Goal: Find specific page/section: Find specific page/section

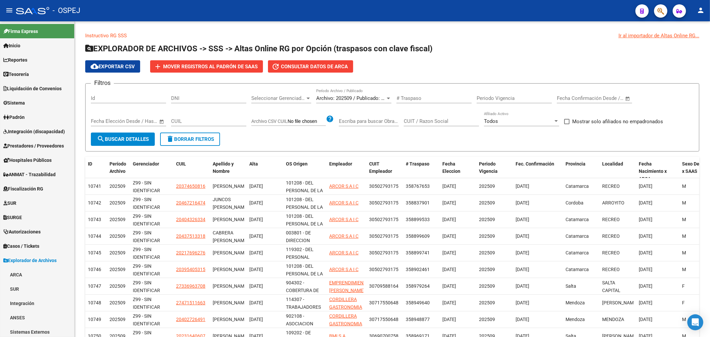
click at [658, 6] on span "button" at bounding box center [661, 11] width 7 height 14
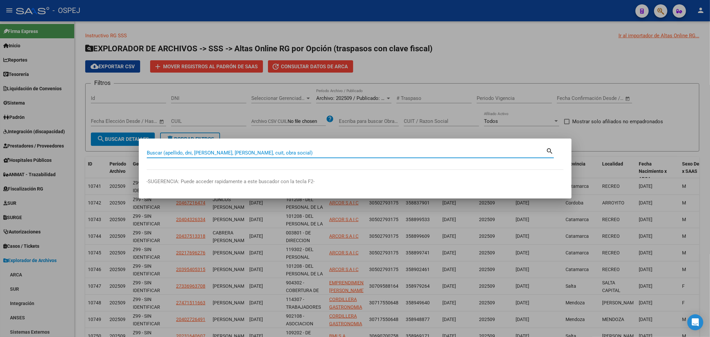
paste input "38639451"
type input "38639451"
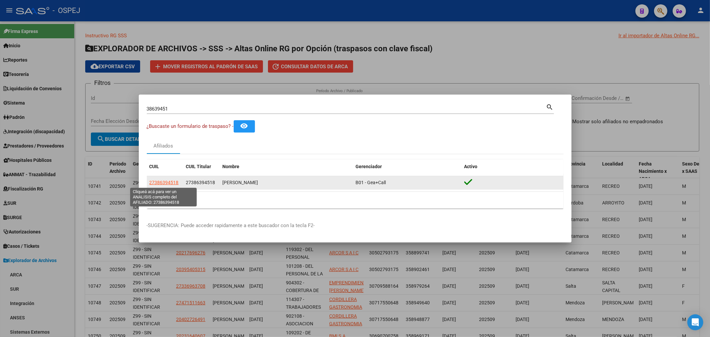
click at [154, 182] on span "27386394518" at bounding box center [164, 182] width 29 height 5
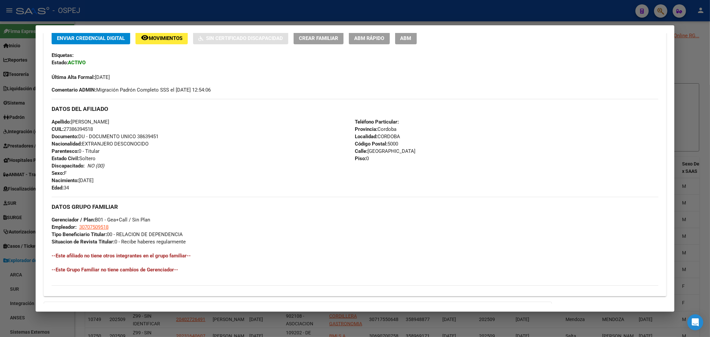
scroll to position [228, 0]
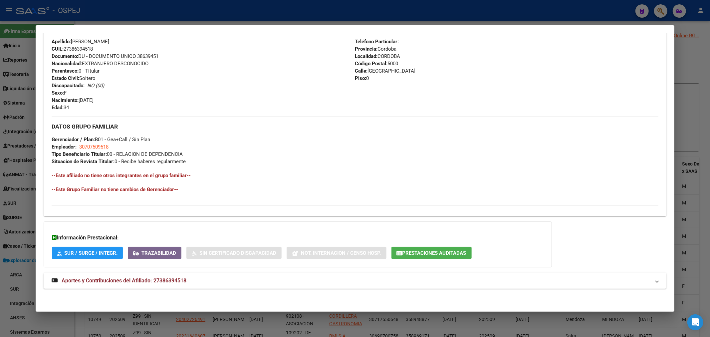
click at [212, 283] on mat-panel-title "Aportes y Contribuciones del Afiliado: 27386394518" at bounding box center [351, 281] width 599 height 8
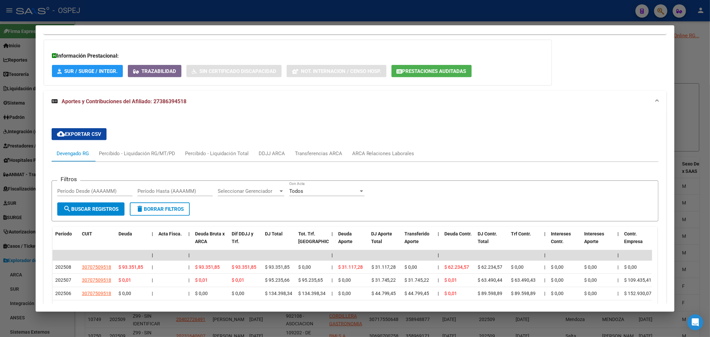
scroll to position [373, 0]
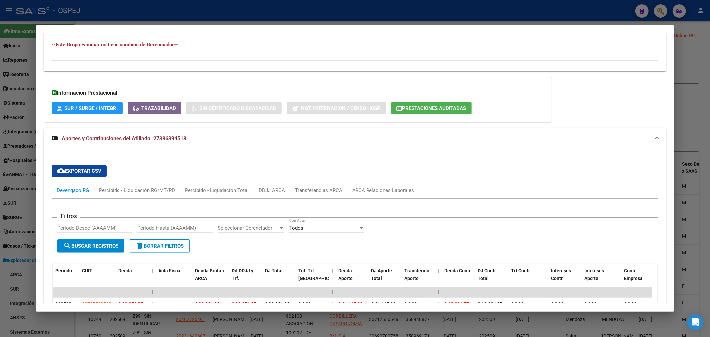
click at [224, 25] on mat-dialog-container "Análisis Afiliado - CUIL: 27386394518 DATOS PADRÓN ÁGIL: [PERSON_NAME] | ACTIVO…" at bounding box center [355, 168] width 639 height 286
click at [224, 12] on div at bounding box center [355, 168] width 710 height 337
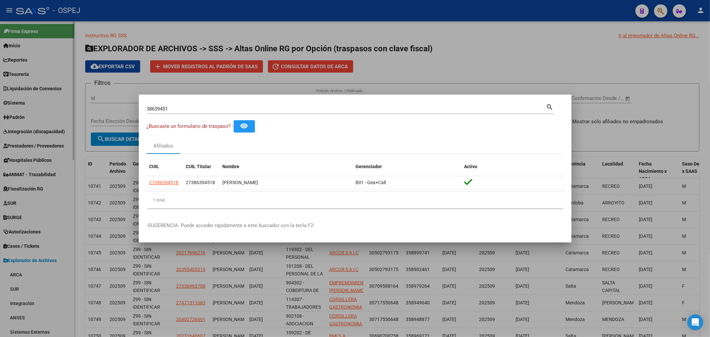
drag, startPoint x: 44, startPoint y: 200, endPoint x: 44, endPoint y: 196, distance: 3.7
click at [44, 197] on div at bounding box center [355, 168] width 710 height 337
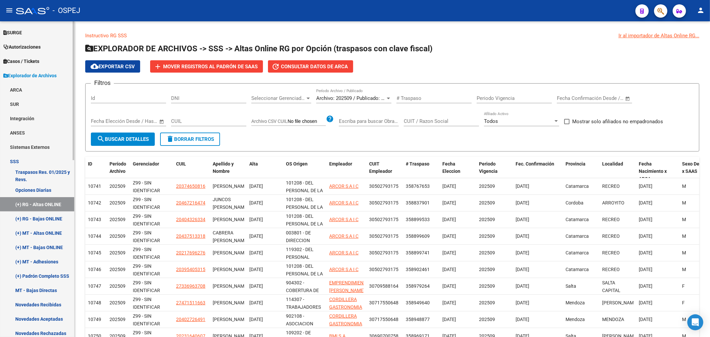
scroll to position [74, 0]
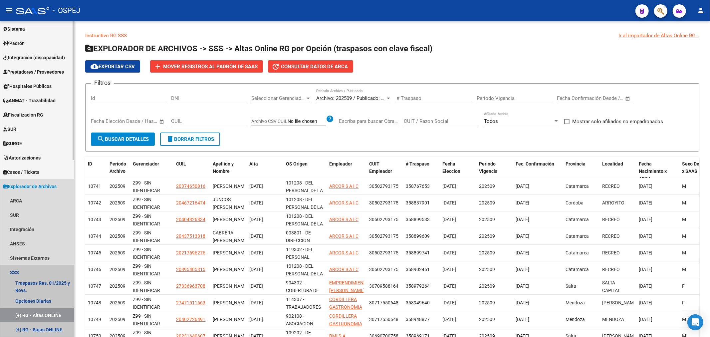
click at [32, 272] on link "SSS" at bounding box center [37, 272] width 74 height 14
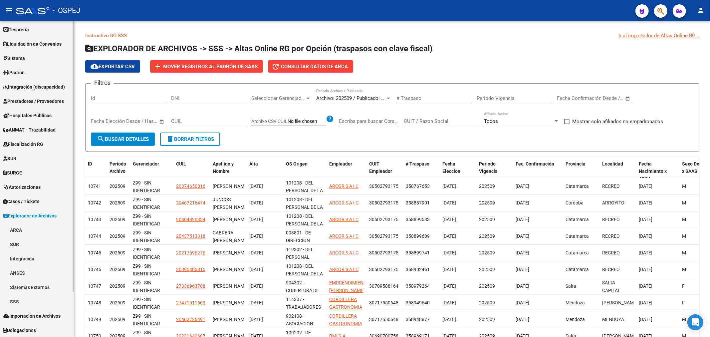
scroll to position [45, 0]
click at [44, 102] on span "Prestadores / Proveedores" at bounding box center [33, 101] width 61 height 7
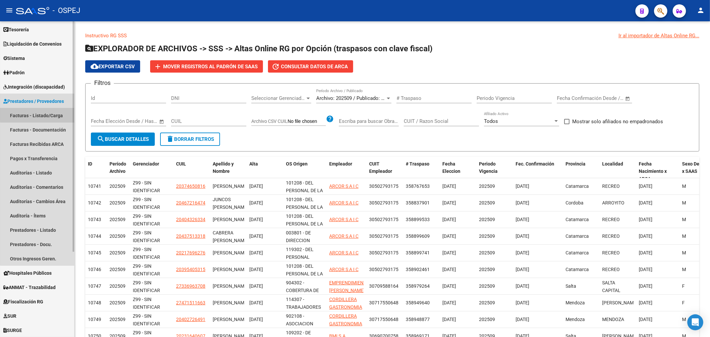
click at [56, 112] on link "Facturas - Listado/Carga" at bounding box center [37, 115] width 74 height 14
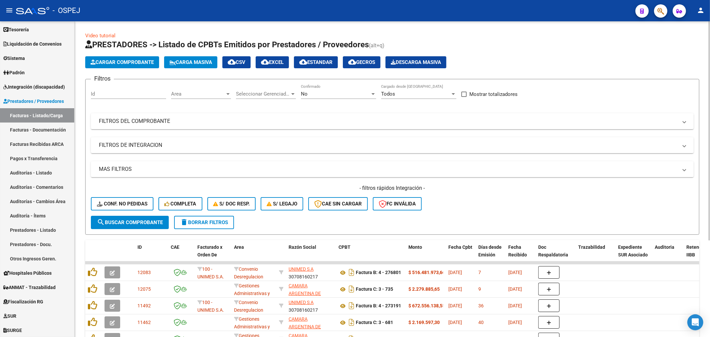
click at [331, 90] on div "No Confirmado" at bounding box center [338, 92] width 75 height 14
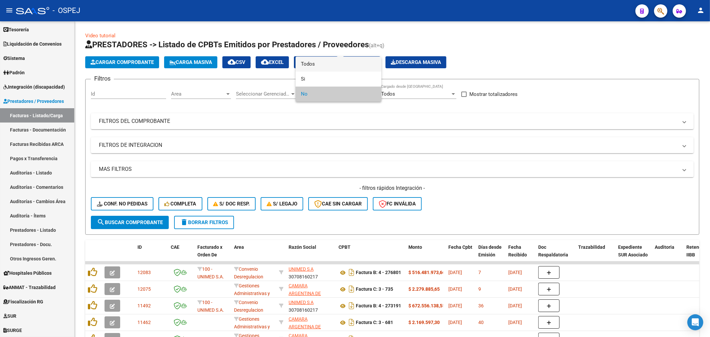
click at [336, 63] on span "Todos" at bounding box center [338, 64] width 75 height 15
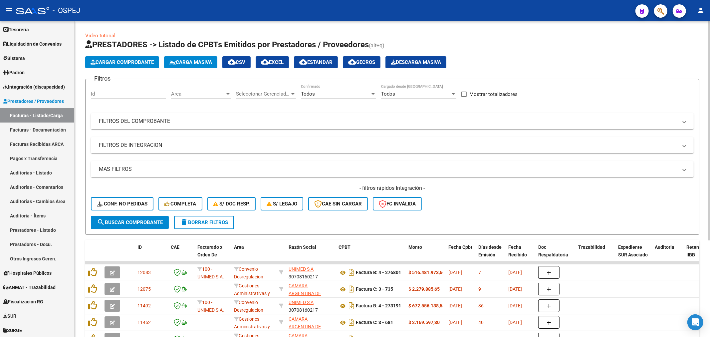
click at [307, 114] on mat-expansion-panel-header "FILTROS DEL COMPROBANTE" at bounding box center [392, 121] width 603 height 16
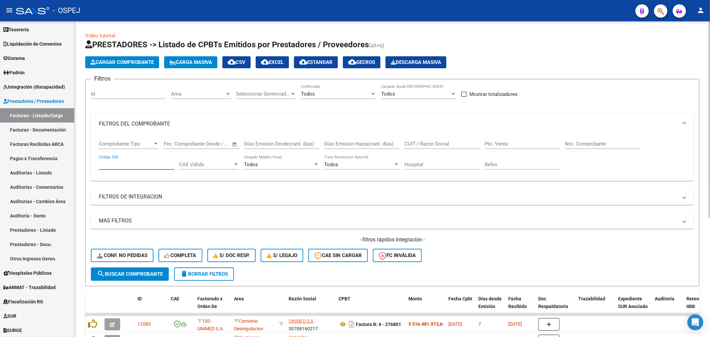
click at [138, 164] on input "Código SSS" at bounding box center [136, 165] width 75 height 6
click at [562, 145] on div "Comprobante Tipo Comprobante Tipo Fecha inicio – Fecha fin Fec. Comprobante Des…" at bounding box center [392, 155] width 587 height 41
click at [574, 144] on input "Nro. Comprobante" at bounding box center [602, 144] width 75 height 6
paste input "14105"
type input "14105"
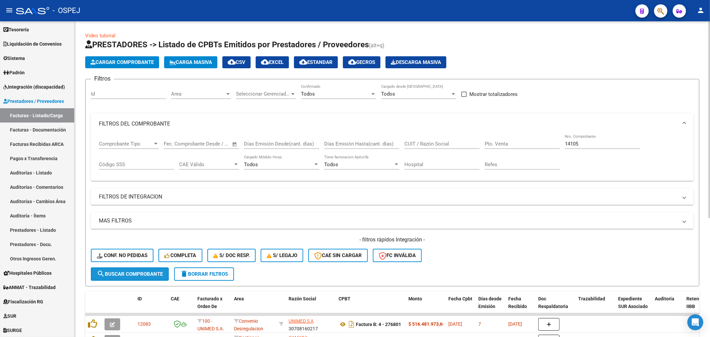
click at [133, 277] on button "search Buscar Comprobante" at bounding box center [130, 273] width 78 height 13
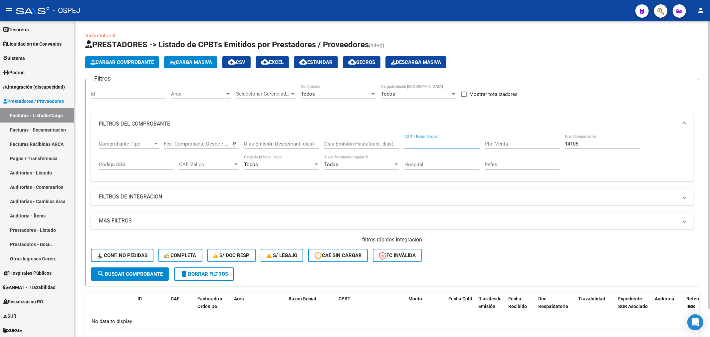
click at [430, 144] on input "CUIT / Razón Social" at bounding box center [442, 144] width 75 height 6
paste input "30999257182"
type input "30999257182"
click at [575, 147] on div "14105 Nro. Comprobante" at bounding box center [602, 142] width 75 height 14
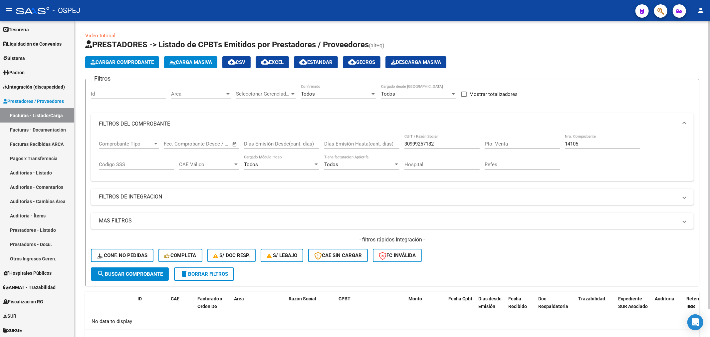
click at [575, 147] on div "14105 Nro. Comprobante" at bounding box center [602, 142] width 75 height 14
type input "1"
click at [144, 274] on span "search Buscar Comprobante" at bounding box center [130, 274] width 66 height 6
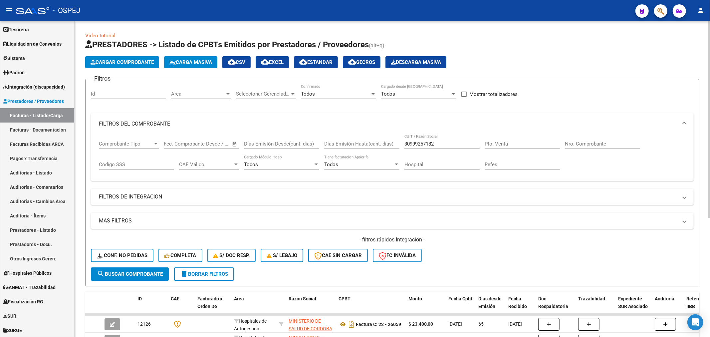
scroll to position [111, 0]
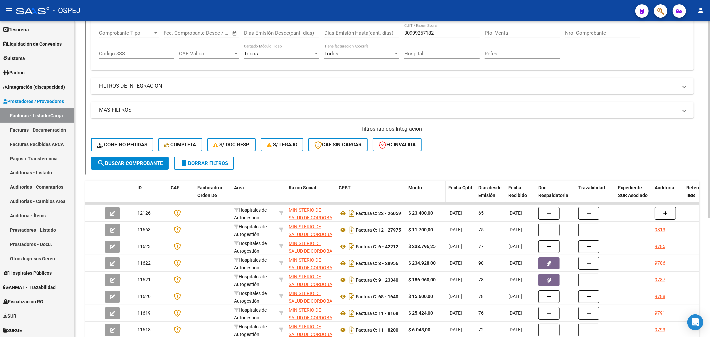
click at [414, 185] on span "Monto" at bounding box center [416, 187] width 14 height 5
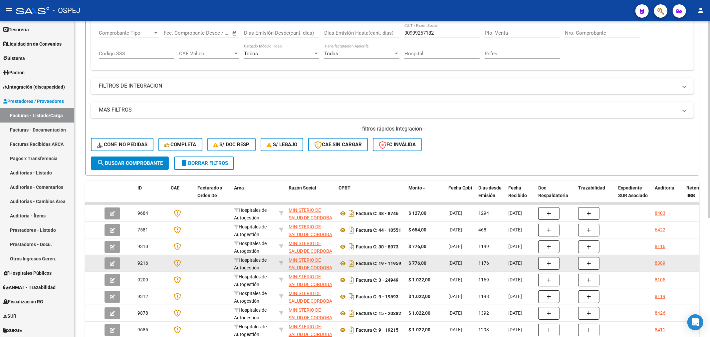
scroll to position [191, 0]
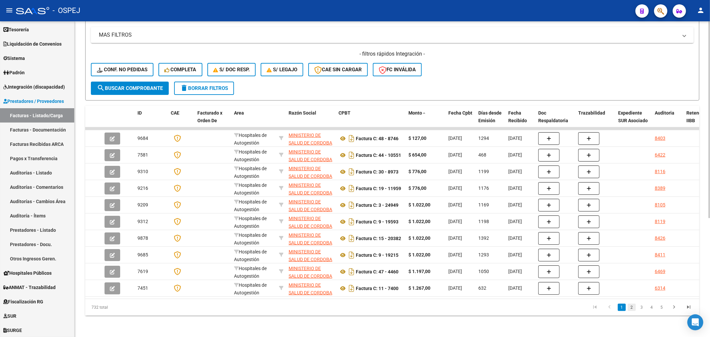
click at [633, 308] on link "2" at bounding box center [632, 307] width 8 height 7
click at [641, 307] on link "3" at bounding box center [642, 307] width 8 height 7
click at [656, 309] on link "4" at bounding box center [652, 307] width 8 height 7
click at [663, 307] on link "6" at bounding box center [662, 307] width 8 height 7
click at [661, 308] on link "8" at bounding box center [662, 307] width 8 height 7
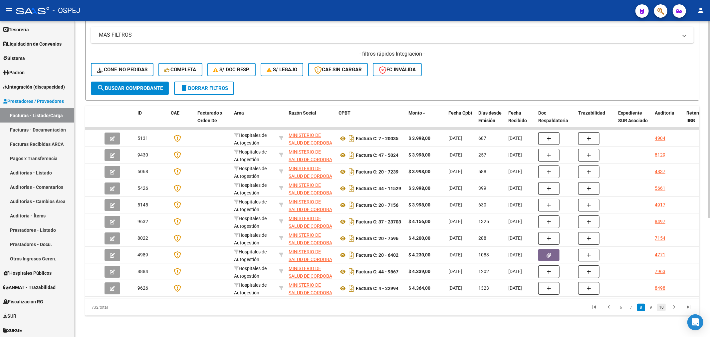
click at [663, 308] on link "10" at bounding box center [661, 307] width 9 height 7
click at [674, 308] on icon "go to next page" at bounding box center [674, 308] width 9 height 8
click at [675, 308] on icon "go to next page" at bounding box center [674, 308] width 9 height 8
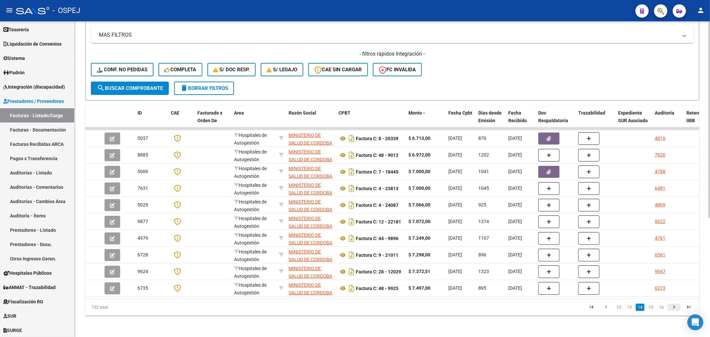
click at [675, 308] on icon "go to next page" at bounding box center [674, 308] width 9 height 8
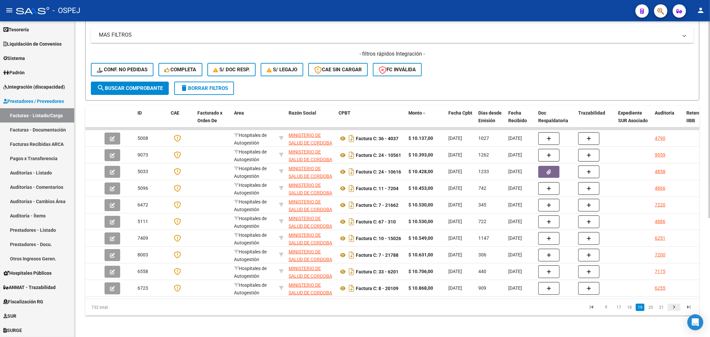
click at [675, 308] on icon "go to next page" at bounding box center [674, 308] width 9 height 8
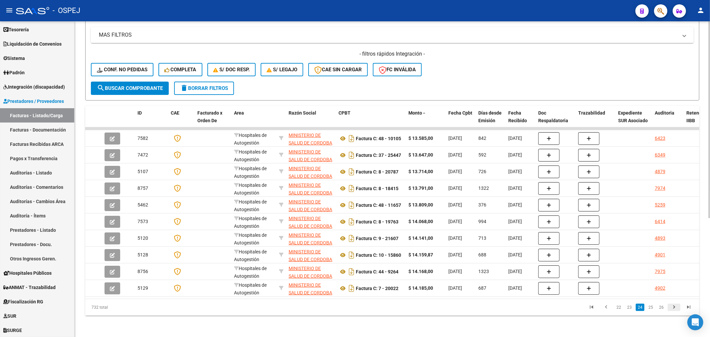
click at [675, 308] on icon "go to next page" at bounding box center [674, 308] width 9 height 8
click at [632, 311] on li "24" at bounding box center [629, 307] width 11 height 11
click at [630, 306] on link "24" at bounding box center [629, 307] width 9 height 7
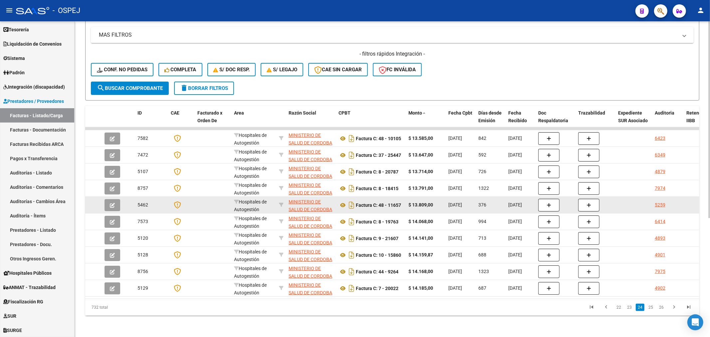
click at [431, 202] on strong "$ 13.809,00" at bounding box center [421, 204] width 25 height 5
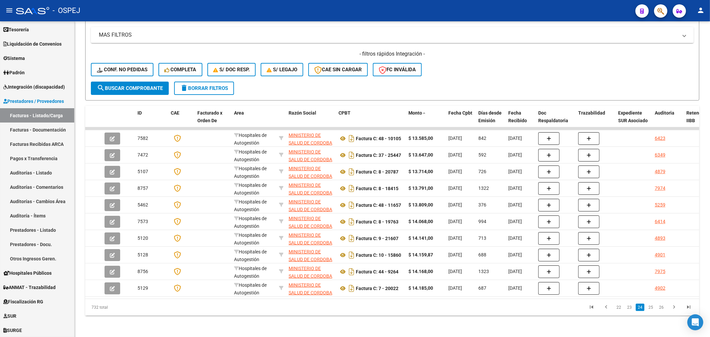
click at [656, 12] on button "button" at bounding box center [660, 10] width 13 height 13
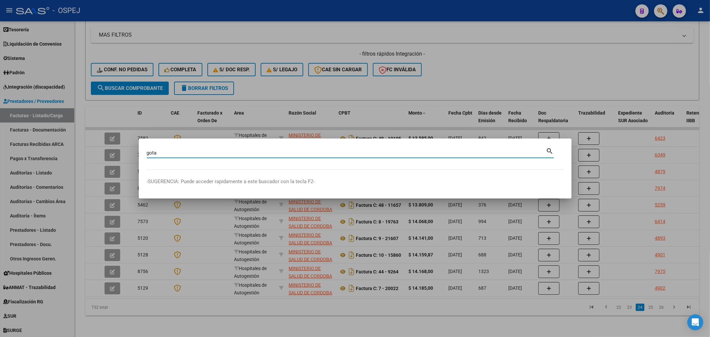
type input "gota"
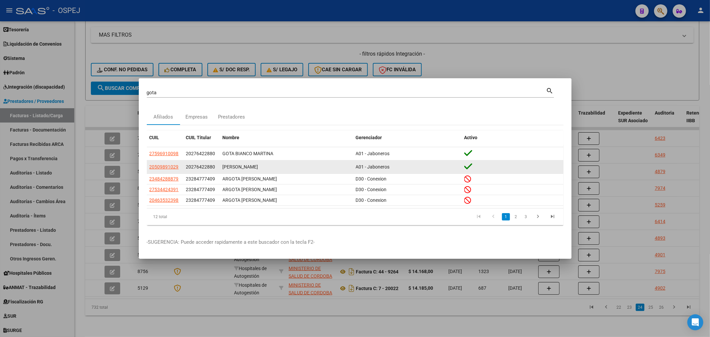
click at [206, 167] on span "20276422880" at bounding box center [200, 166] width 29 height 5
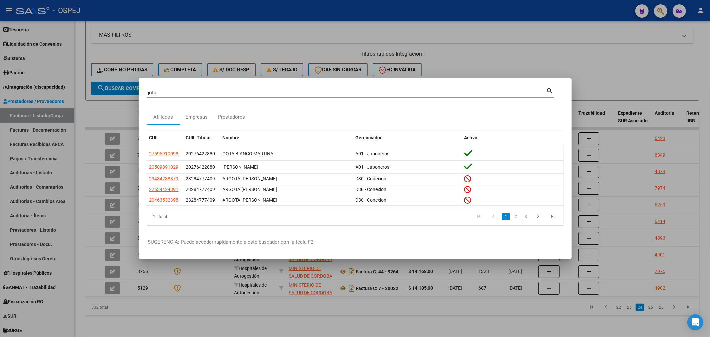
copy span "20276422880"
drag, startPoint x: 270, startPoint y: 94, endPoint x: 0, endPoint y: 87, distance: 270.2
click at [0, 87] on div "gota Buscar (apellido, dni, cuil, nro traspaso, cuit, obra social) search Afili…" at bounding box center [355, 168] width 710 height 337
click at [35, 240] on div at bounding box center [355, 168] width 710 height 337
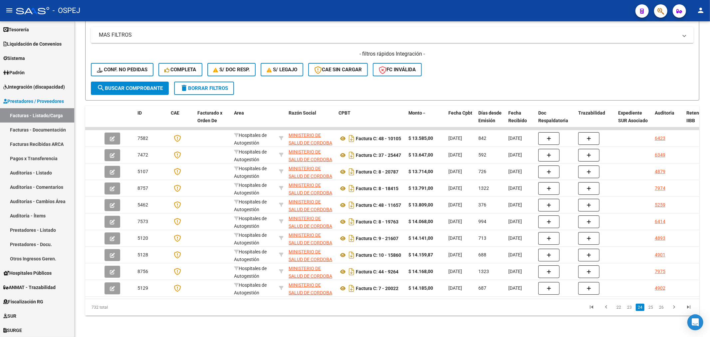
scroll to position [116, 0]
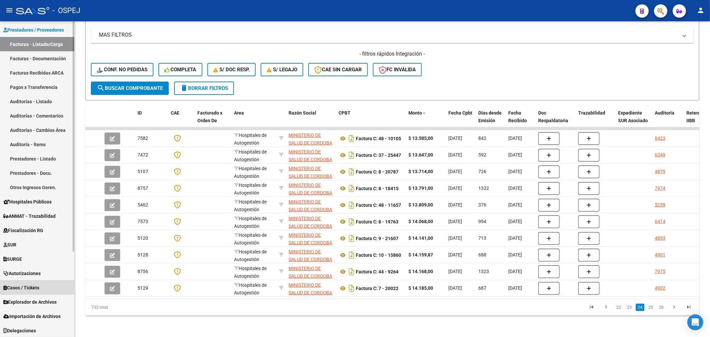
click at [47, 282] on link "Casos / Tickets" at bounding box center [37, 287] width 74 height 14
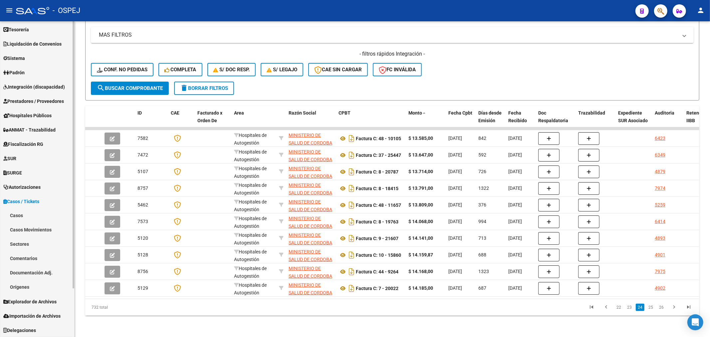
scroll to position [45, 0]
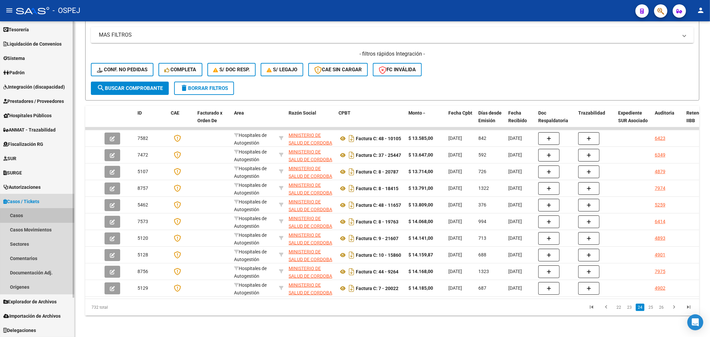
click at [38, 216] on link "Casos" at bounding box center [37, 215] width 74 height 14
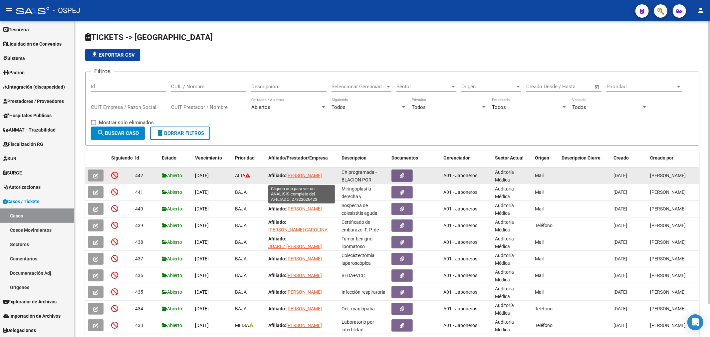
click at [307, 178] on span "[PERSON_NAME]" at bounding box center [304, 175] width 36 height 5
type textarea "27322626423"
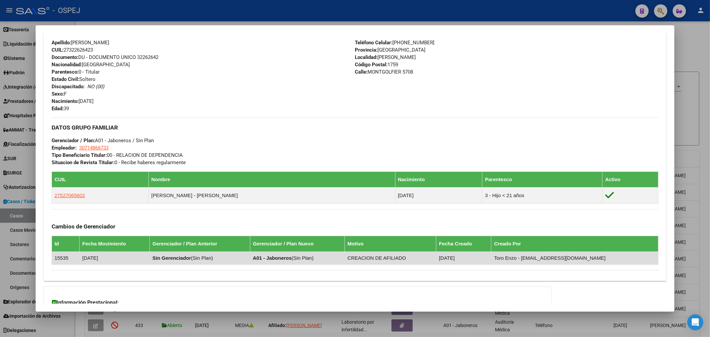
scroll to position [287, 0]
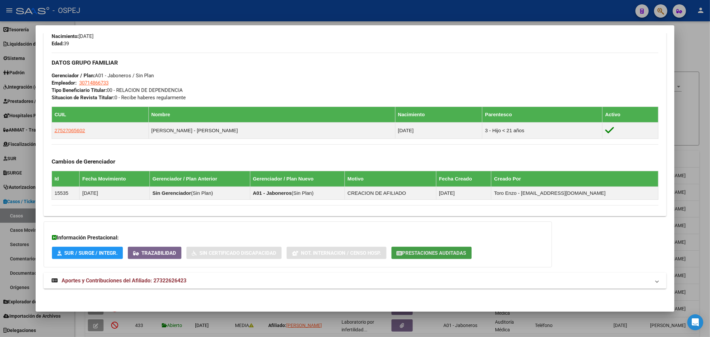
click at [464, 252] on span "Prestaciones Auditadas" at bounding box center [435, 253] width 64 height 6
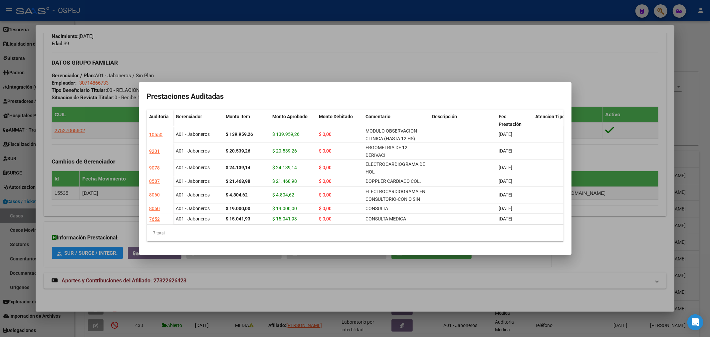
drag, startPoint x: 438, startPoint y: 26, endPoint x: 483, endPoint y: 3, distance: 50.8
click at [440, 24] on div at bounding box center [355, 168] width 710 height 337
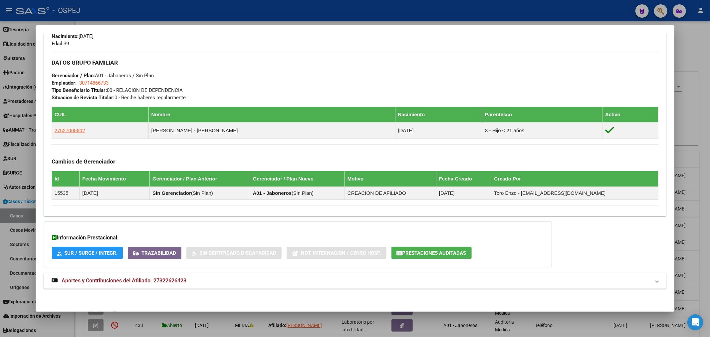
click at [484, 2] on div at bounding box center [355, 168] width 710 height 337
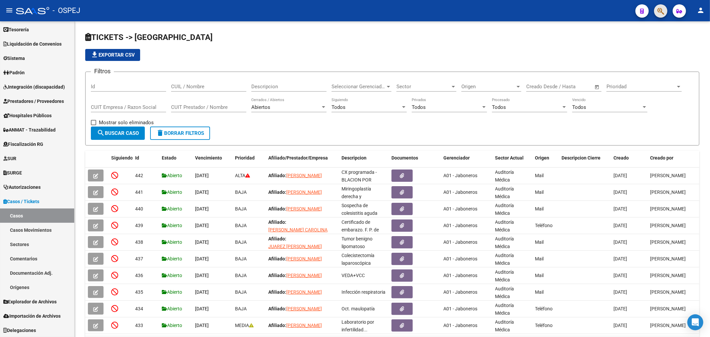
click at [665, 8] on button "button" at bounding box center [660, 10] width 13 height 13
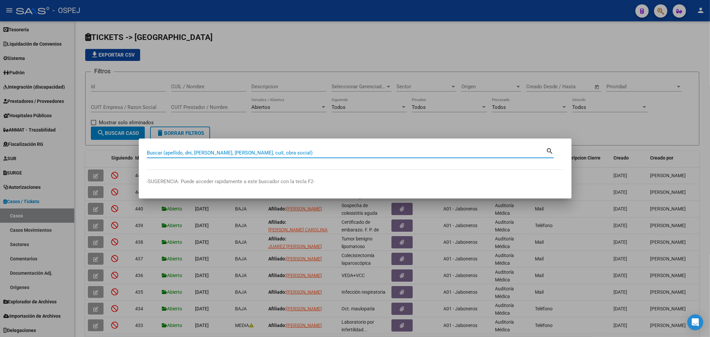
paste input "27390584305"
type input "27390584305"
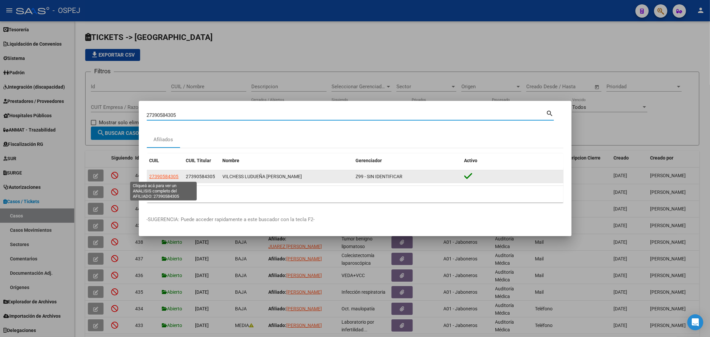
click at [162, 179] on span "27390584305" at bounding box center [164, 176] width 29 height 5
type textarea "27390584305"
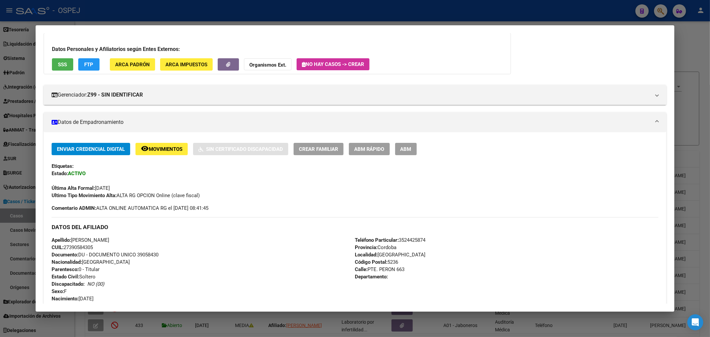
scroll to position [0, 0]
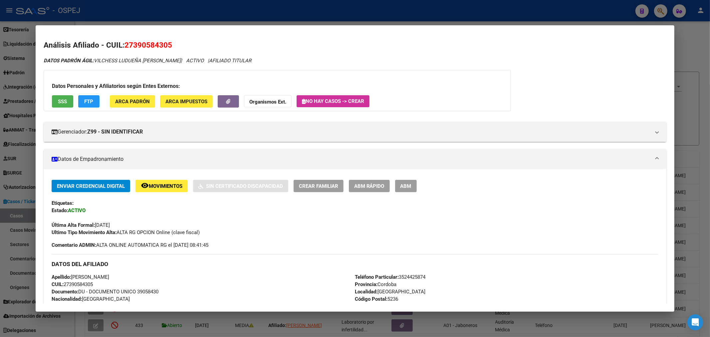
drag, startPoint x: 419, startPoint y: 189, endPoint x: 432, endPoint y: 182, distance: 14.6
click at [417, 191] on button "ABM" at bounding box center [406, 186] width 22 height 12
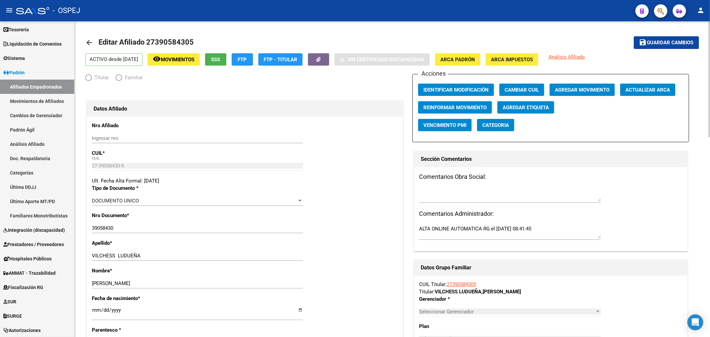
radio input "true"
type input "30-51184254-5"
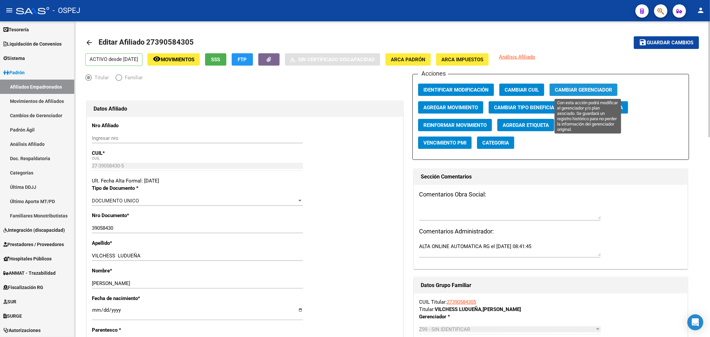
click at [566, 89] on span "Cambiar Gerenciador" at bounding box center [583, 90] width 57 height 6
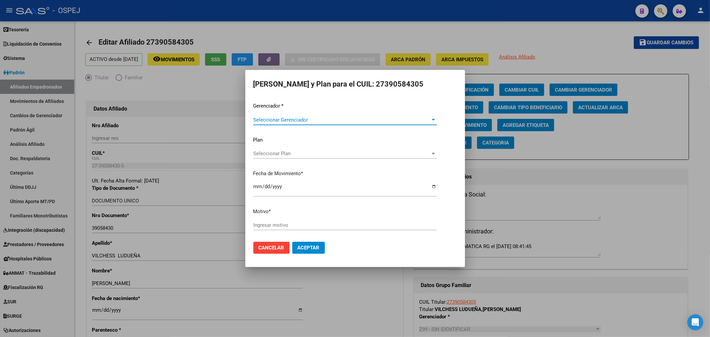
click at [312, 119] on span "Seleccionar Gerenciador" at bounding box center [341, 120] width 177 height 6
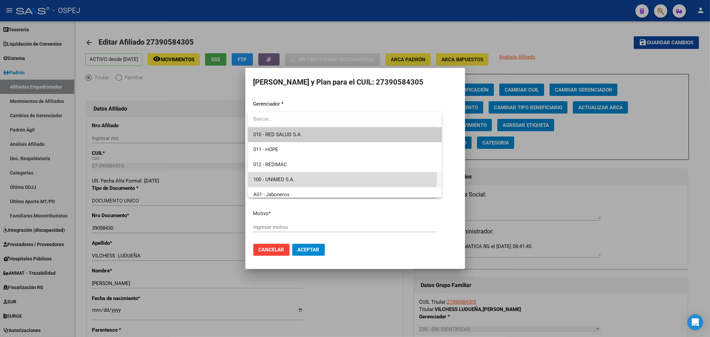
click at [325, 173] on span "100 - UNIMED S.A." at bounding box center [344, 179] width 183 height 15
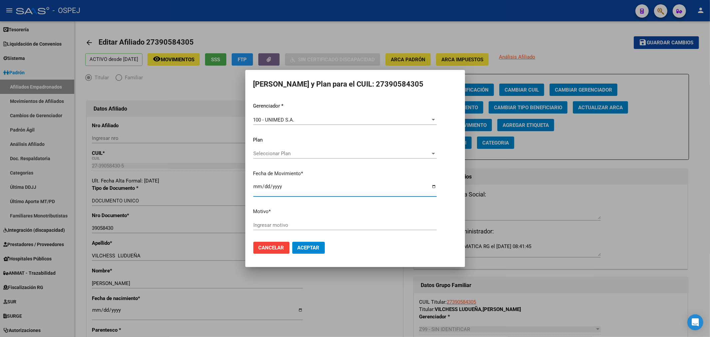
click at [255, 186] on input "[DATE]" at bounding box center [344, 189] width 183 height 11
type input "[DATE]"
type input "gea"
click at [310, 245] on span "Aceptar" at bounding box center [309, 248] width 22 height 6
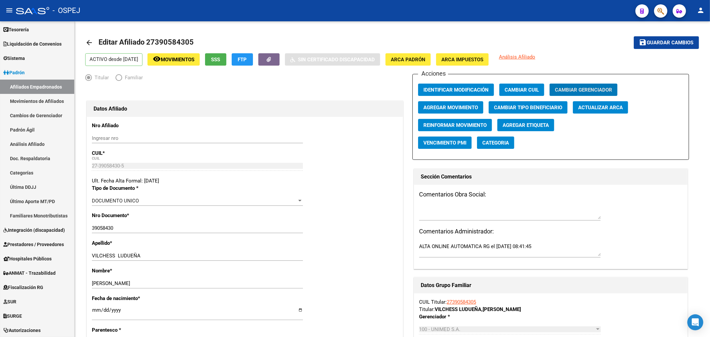
click at [660, 15] on span "button" at bounding box center [661, 11] width 7 height 14
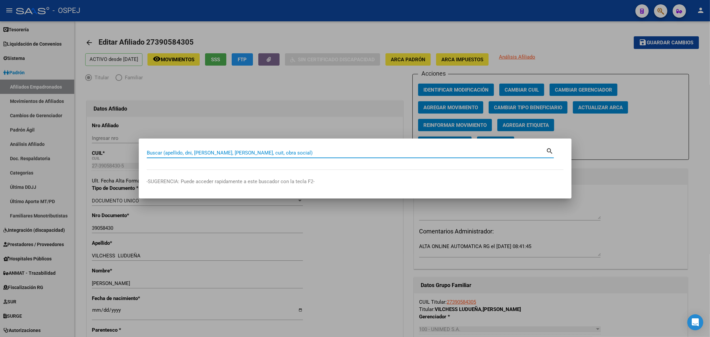
paste input "27309010707"
type input "27309010707"
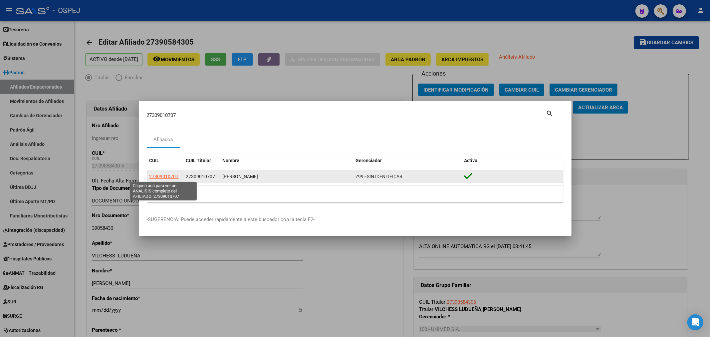
click at [164, 178] on span "27309010707" at bounding box center [164, 176] width 29 height 5
type textarea "27309010707"
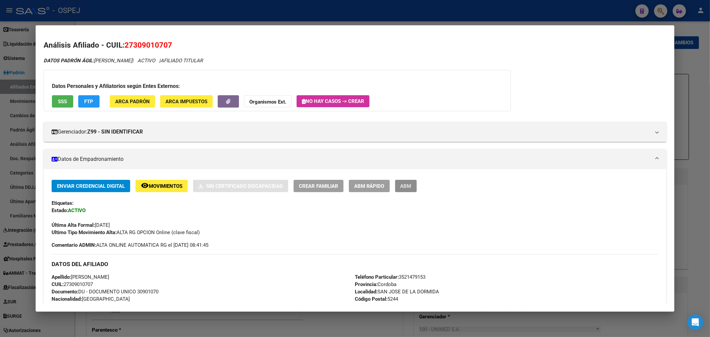
click at [417, 182] on button "ABM" at bounding box center [406, 186] width 22 height 12
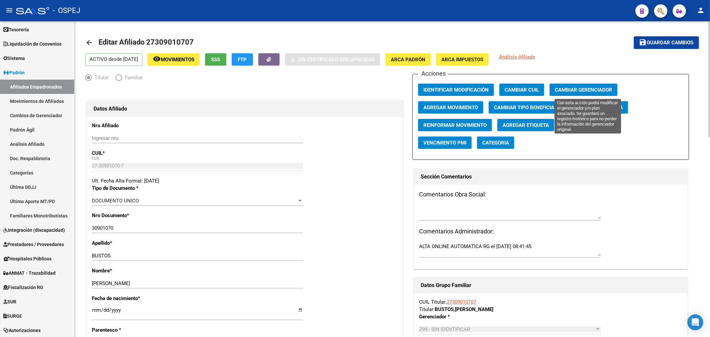
click at [601, 91] on span "Cambiar Gerenciador" at bounding box center [583, 90] width 57 height 6
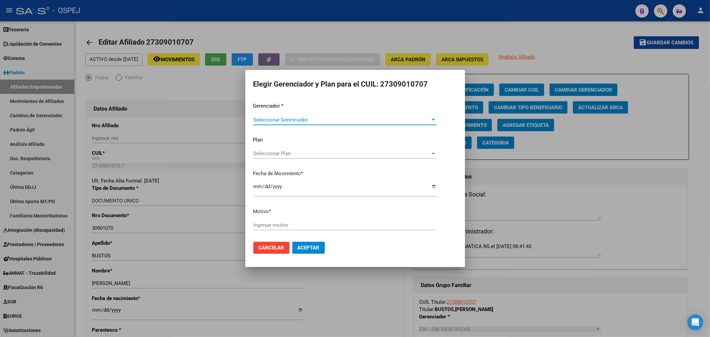
click at [284, 122] on span "Seleccionar Gerenciador" at bounding box center [341, 120] width 177 height 6
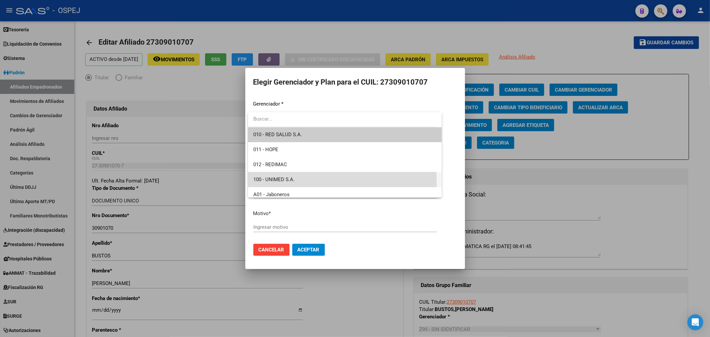
drag, startPoint x: 306, startPoint y: 181, endPoint x: 273, endPoint y: 182, distance: 33.3
click at [305, 181] on span "100 - UNIMED S.A." at bounding box center [344, 179] width 183 height 15
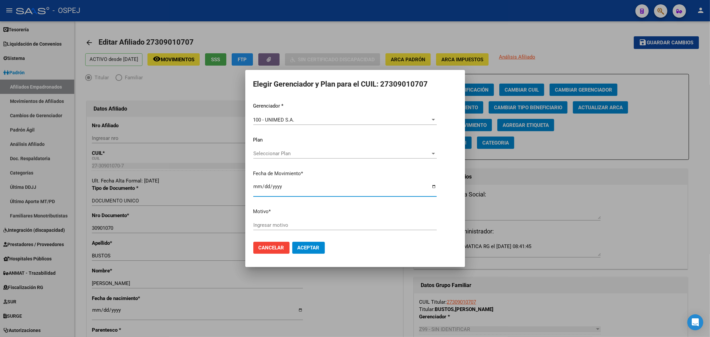
click at [255, 185] on input "[DATE]" at bounding box center [344, 189] width 183 height 11
type input "[DATE]"
type input "gea"
click at [304, 245] on span "Aceptar" at bounding box center [309, 248] width 22 height 6
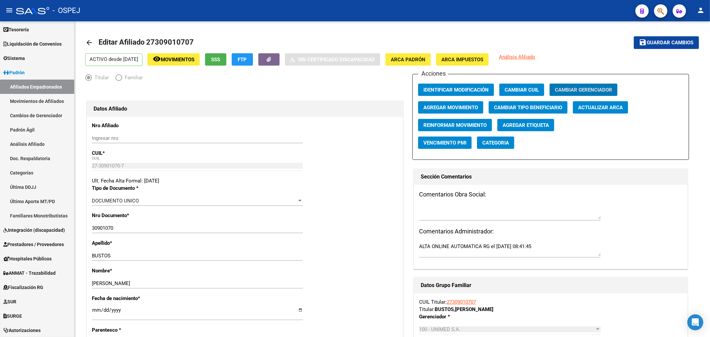
click at [667, 9] on button "button" at bounding box center [660, 10] width 13 height 13
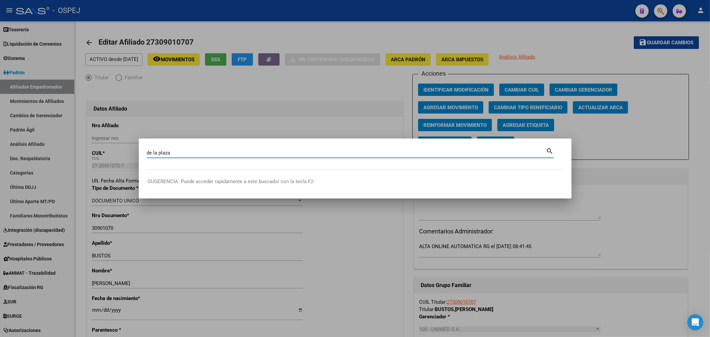
type input "de la plaza"
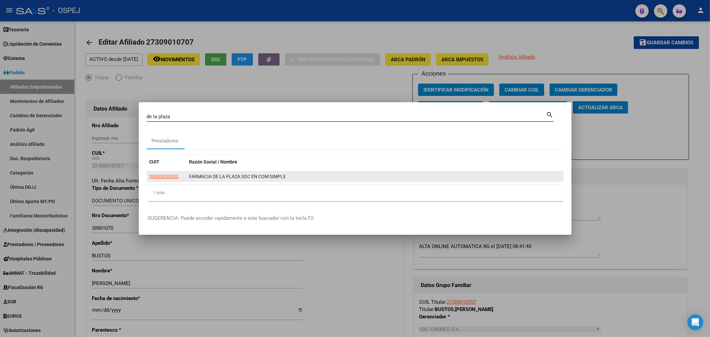
click at [170, 179] on app-link-go-to "30683830530" at bounding box center [164, 177] width 29 height 8
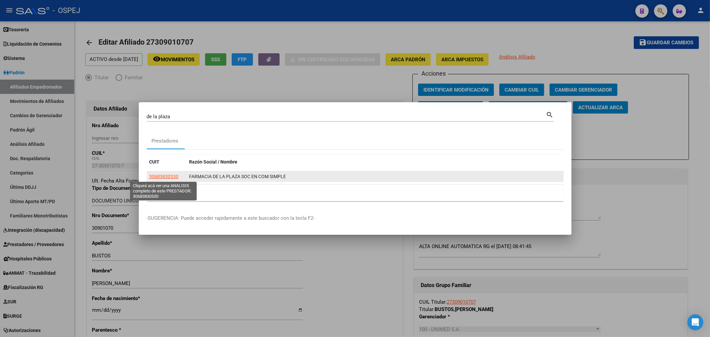
click at [170, 177] on span "30683830530" at bounding box center [164, 176] width 29 height 5
type textarea "30683830530"
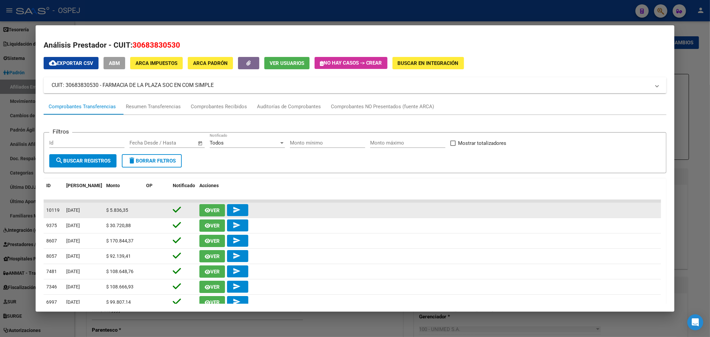
click at [218, 208] on span "Ver" at bounding box center [214, 210] width 9 height 6
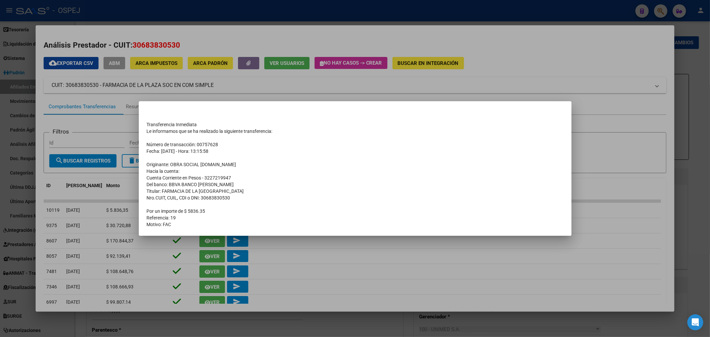
drag, startPoint x: 213, startPoint y: 88, endPoint x: 221, endPoint y: 27, distance: 61.2
click at [213, 87] on div at bounding box center [355, 168] width 710 height 337
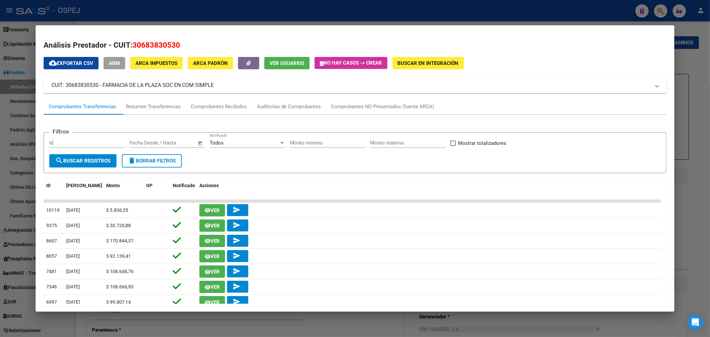
click at [234, 7] on div at bounding box center [355, 168] width 710 height 337
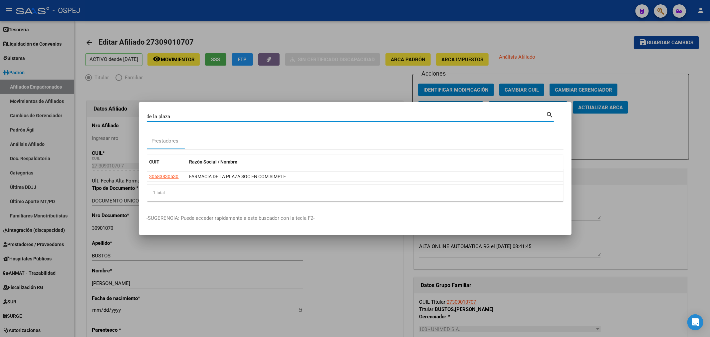
drag, startPoint x: 198, startPoint y: 119, endPoint x: 0, endPoint y: 114, distance: 198.5
click at [0, 114] on div "de la plaza Buscar (apellido, dni, cuil, nro traspaso, cuit, obra social) searc…" at bounding box center [355, 168] width 710 height 337
type input "franquimed"
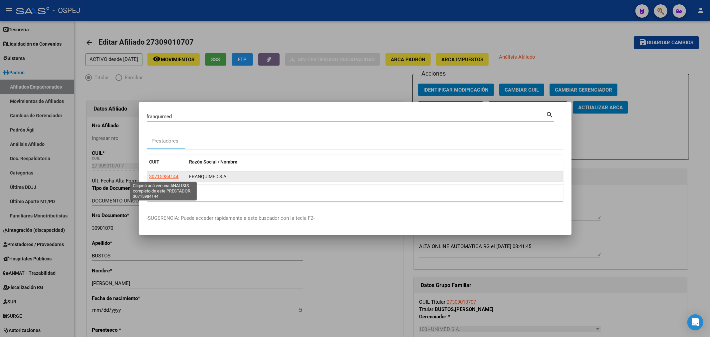
click at [175, 174] on span "30715984144" at bounding box center [164, 176] width 29 height 5
type textarea "30715984144"
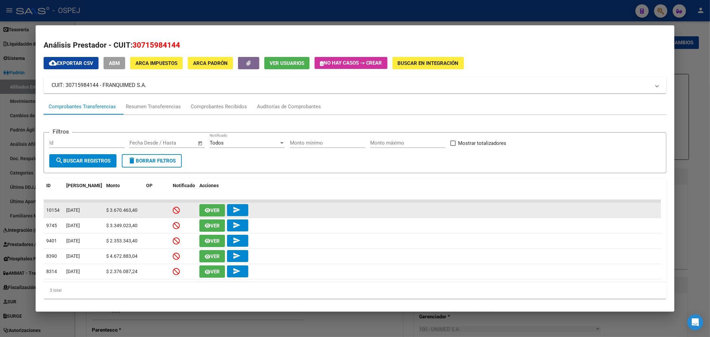
click at [205, 208] on icon "button" at bounding box center [208, 210] width 6 height 5
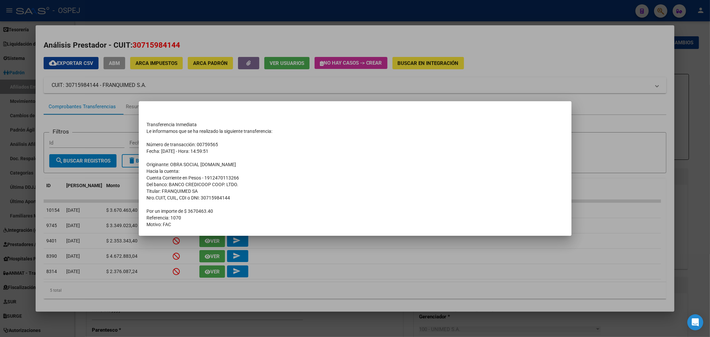
click at [328, 7] on div at bounding box center [355, 168] width 710 height 337
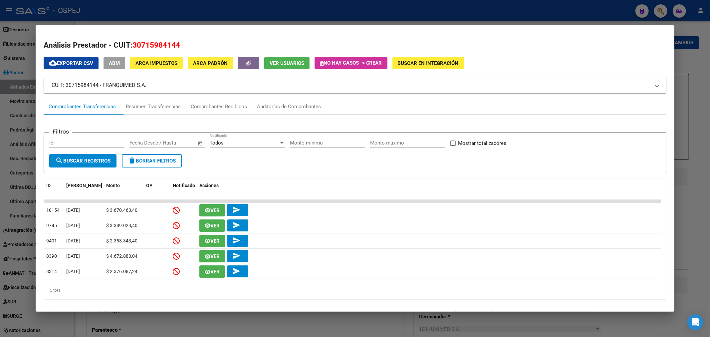
click at [328, 15] on div at bounding box center [355, 168] width 710 height 337
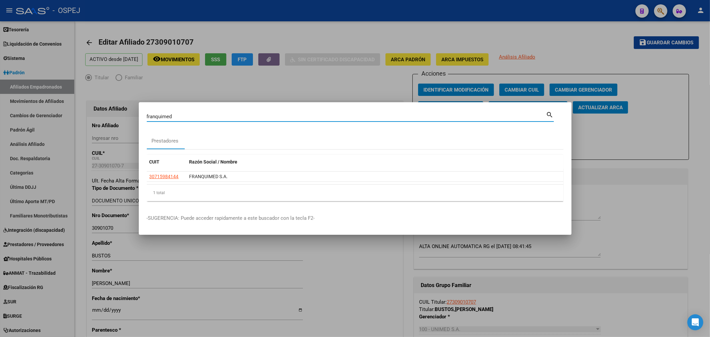
drag, startPoint x: 199, startPoint y: 115, endPoint x: 0, endPoint y: 62, distance: 206.1
click at [0, 77] on div "franquimed Buscar (apellido, dni, cuil, [PERSON_NAME], cuit, obra social) searc…" at bounding box center [355, 168] width 710 height 337
type input "bernal"
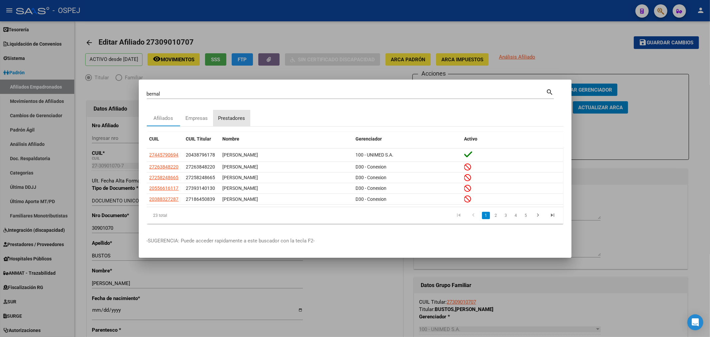
click at [234, 112] on div "Prestadores" at bounding box center [231, 118] width 37 height 16
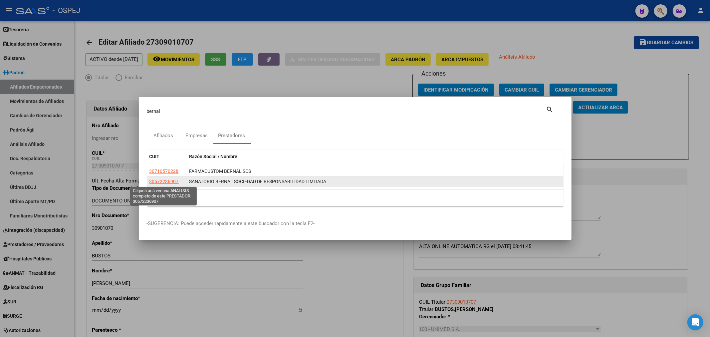
click at [174, 182] on span "30572236907" at bounding box center [164, 181] width 29 height 5
type textarea "30572236907"
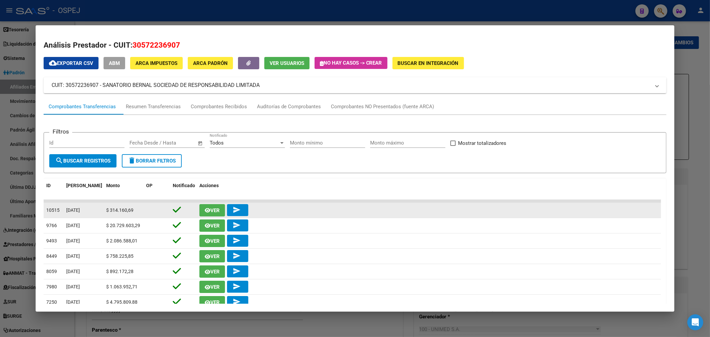
click at [220, 207] on button "Ver" at bounding box center [212, 210] width 26 height 12
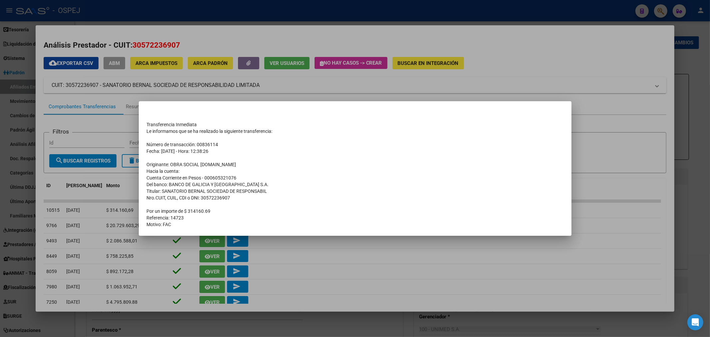
click at [240, 31] on div at bounding box center [355, 168] width 710 height 337
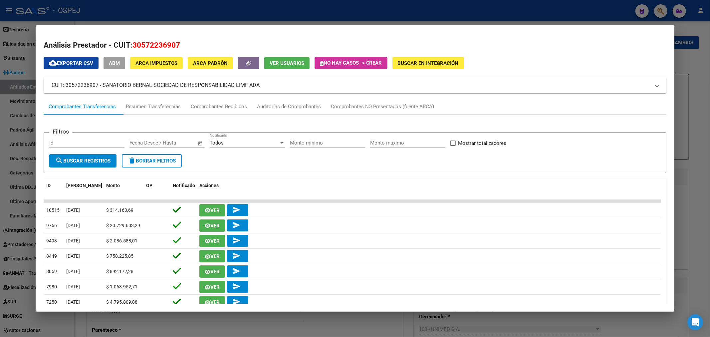
click at [250, 12] on div at bounding box center [355, 168] width 710 height 337
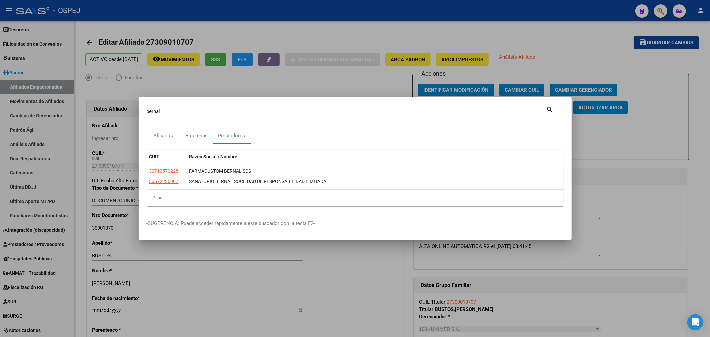
drag, startPoint x: 174, startPoint y: 112, endPoint x: 0, endPoint y: 104, distance: 174.3
click at [0, 103] on div "[PERSON_NAME] (apellido, dni, cuil, nro traspaso, cuit, obra social) search Afi…" at bounding box center [355, 168] width 710 height 337
type input "consorcio"
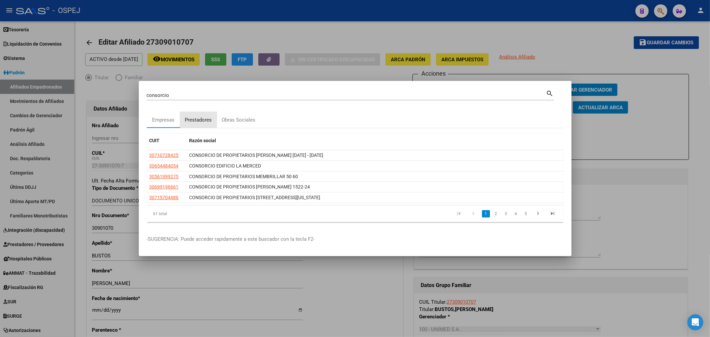
click at [195, 120] on div "Prestadores" at bounding box center [198, 120] width 27 height 8
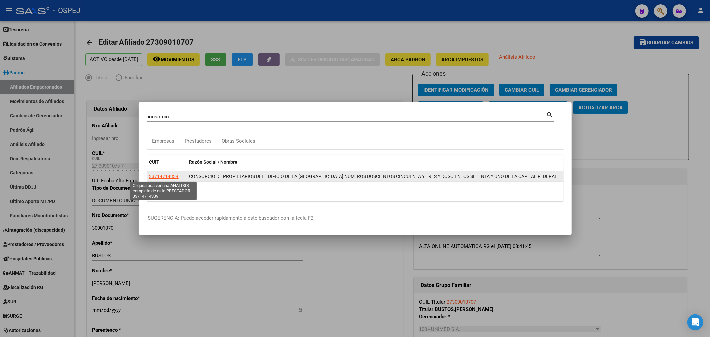
click at [176, 175] on span "33714714339" at bounding box center [164, 176] width 29 height 5
type textarea "33714714339"
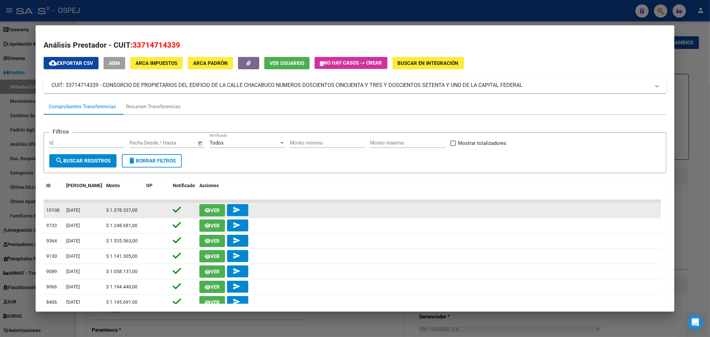
click at [218, 204] on button "Ver" at bounding box center [212, 210] width 26 height 12
